Goal: Task Accomplishment & Management: Manage account settings

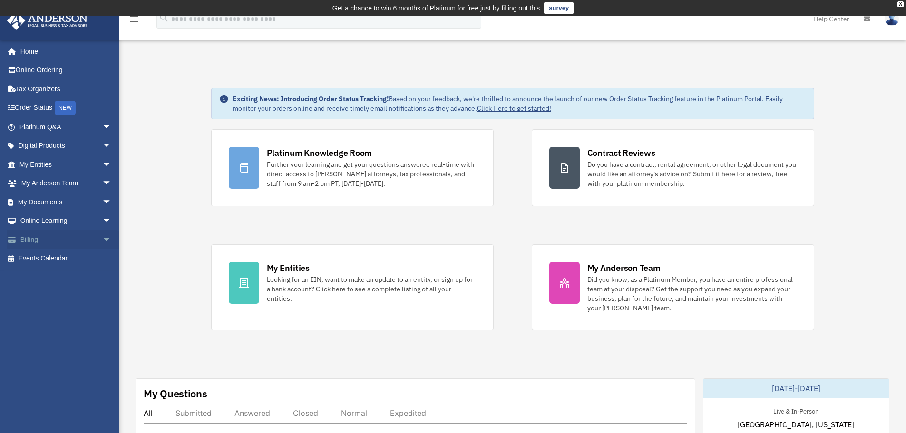
click at [64, 239] on link "Billing arrow_drop_down" at bounding box center [66, 239] width 119 height 19
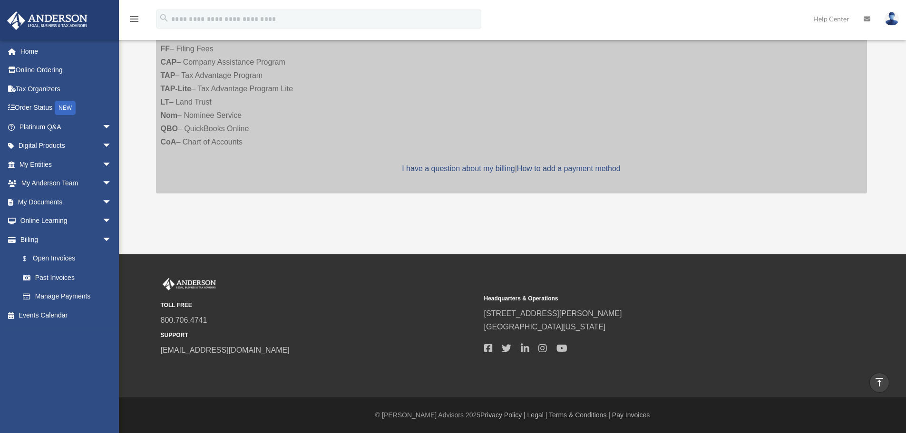
scroll to position [30, 0]
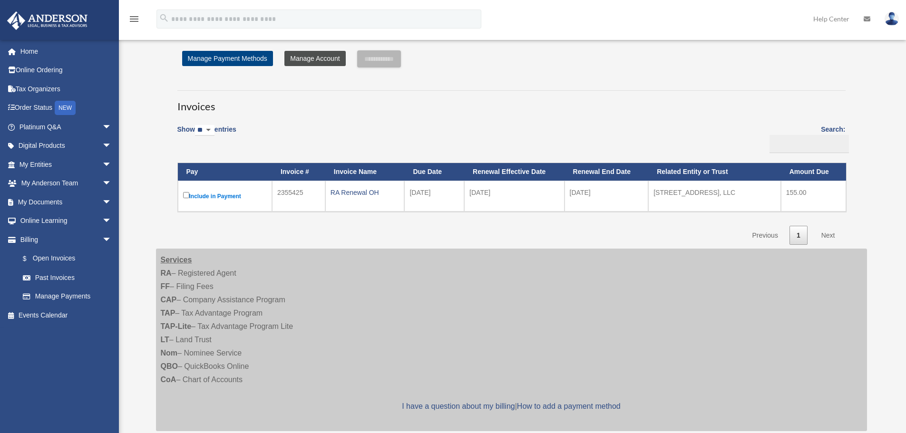
click at [324, 58] on link "Manage Account" at bounding box center [314, 58] width 61 height 15
click at [102, 241] on span "arrow_drop_up" at bounding box center [111, 239] width 19 height 19
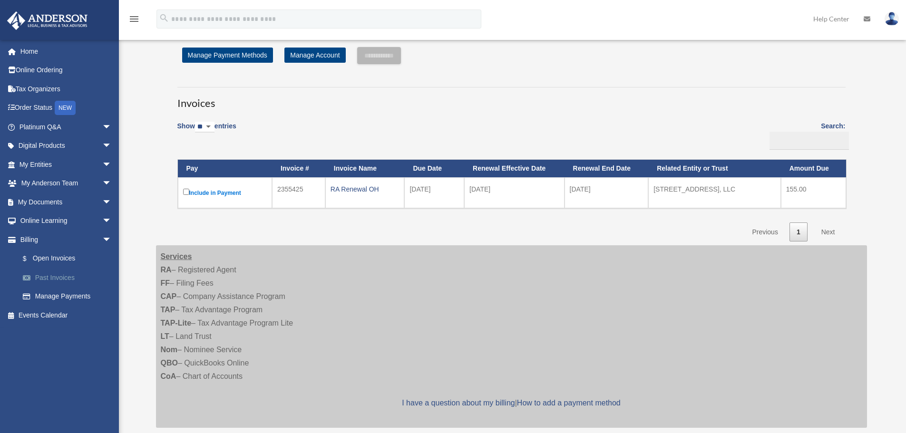
scroll to position [30, 0]
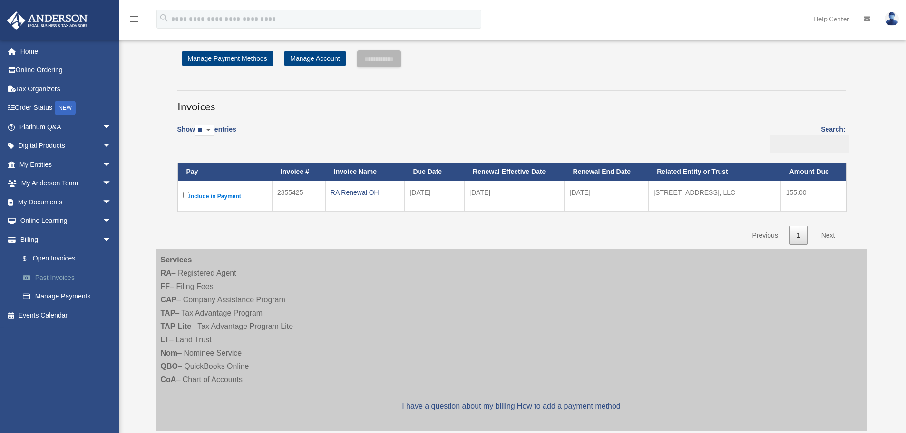
click at [41, 285] on link "Past Invoices" at bounding box center [69, 277] width 113 height 19
click at [48, 275] on link "Past Invoices" at bounding box center [69, 277] width 113 height 19
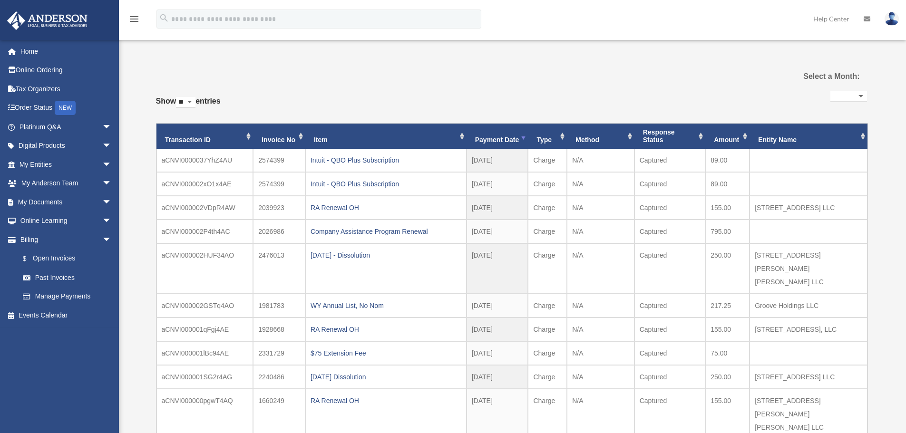
select select
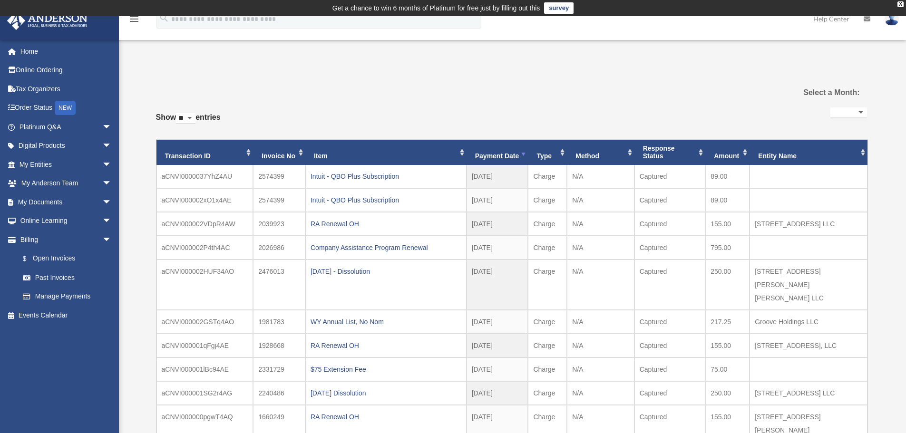
click at [195, 117] on select "** ** ** ***" at bounding box center [185, 118] width 19 height 11
select select "***"
click at [178, 113] on select "** ** ** ***" at bounding box center [185, 118] width 19 height 11
click at [853, 113] on select "**********" at bounding box center [848, 112] width 37 height 11
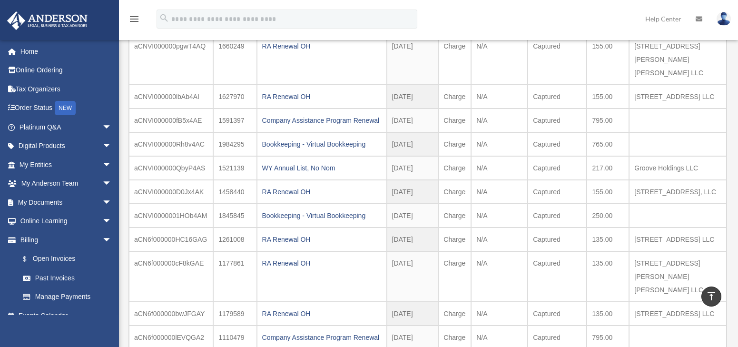
scroll to position [311, 0]
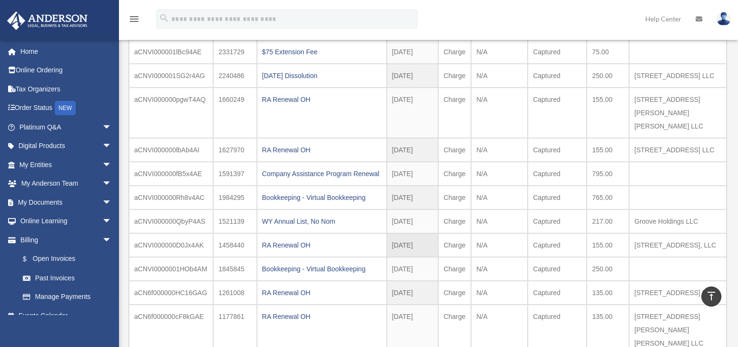
drag, startPoint x: 655, startPoint y: 273, endPoint x: 640, endPoint y: 261, distance: 20.3
click at [640, 257] on td "[STREET_ADDRESS], LLC" at bounding box center [677, 245] width 97 height 24
click at [650, 257] on td "[STREET_ADDRESS], LLC" at bounding box center [677, 245] width 97 height 24
drag, startPoint x: 649, startPoint y: 274, endPoint x: 635, endPoint y: 259, distance: 20.9
click at [635, 257] on td "[STREET_ADDRESS], LLC" at bounding box center [677, 245] width 97 height 24
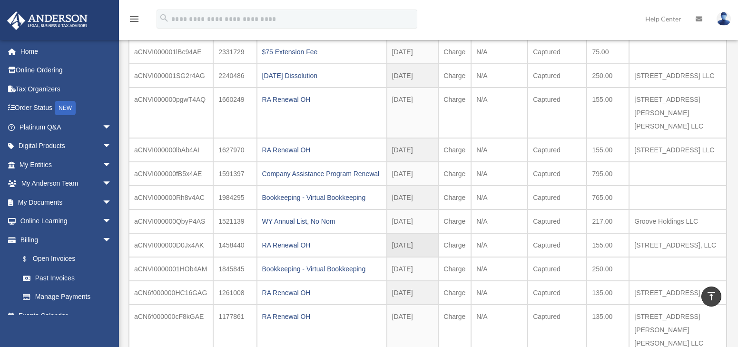
copy td "[STREET_ADDRESS], LLC"
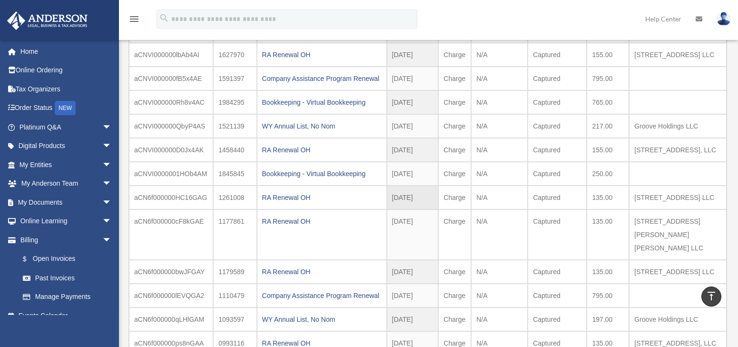
scroll to position [359, 0]
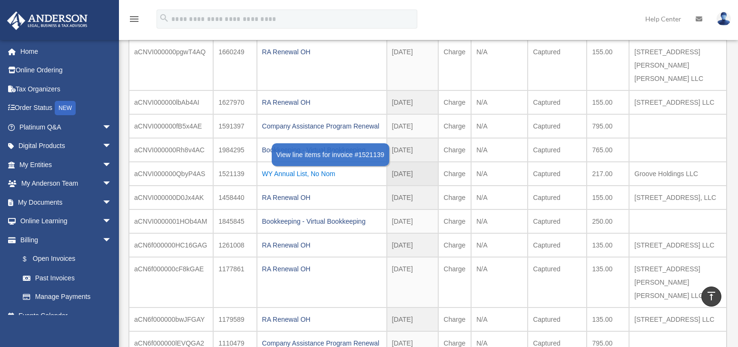
drag, startPoint x: 303, startPoint y: 185, endPoint x: 274, endPoint y: 190, distance: 29.9
click at [274, 180] on div "WY Annual List, No Nom" at bounding box center [321, 173] width 119 height 13
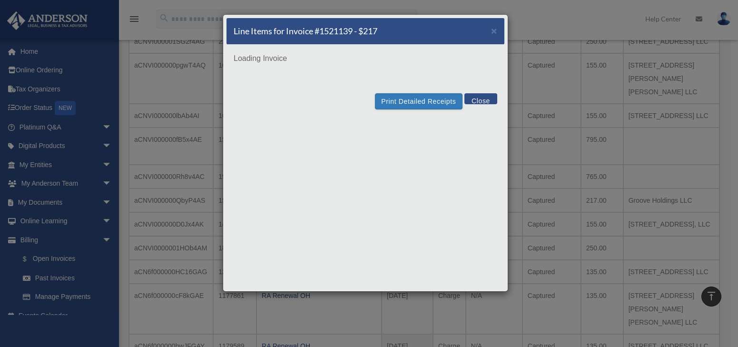
click at [276, 186] on div "Line Items for Invoice #1521139 - $217 × Loading Invoice Print Detailed Receipt…" at bounding box center [365, 152] width 285 height 277
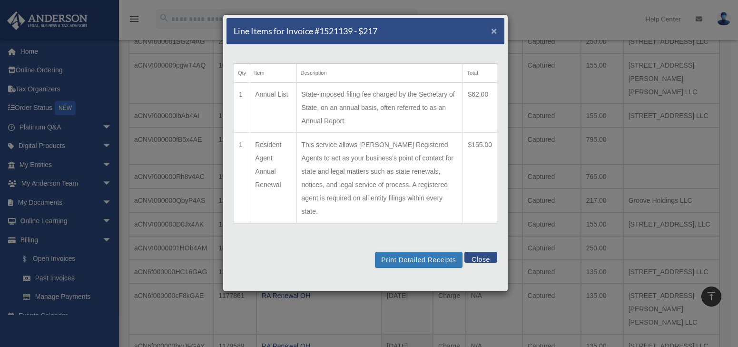
click at [494, 30] on span "×" at bounding box center [494, 30] width 6 height 11
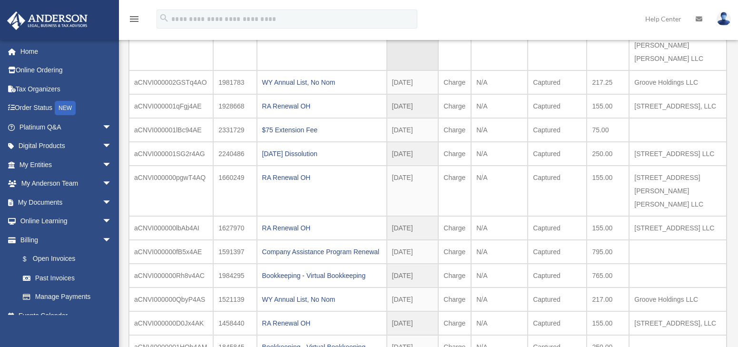
scroll to position [263, 0]
